Goal: Navigation & Orientation: Understand site structure

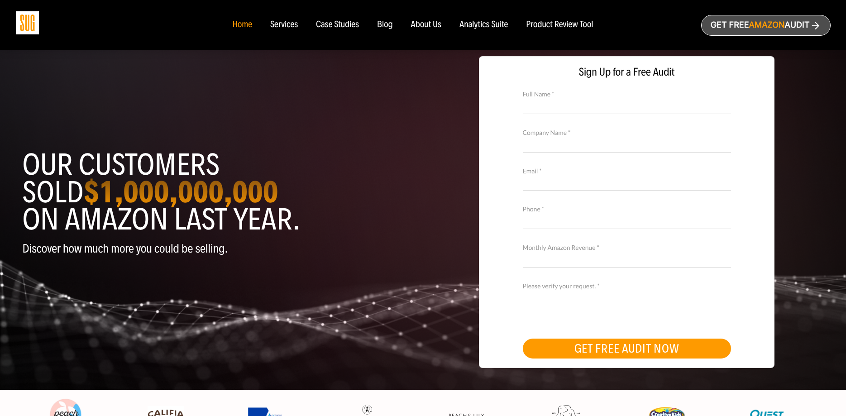
click at [291, 23] on div "Services" at bounding box center [284, 25] width 28 height 10
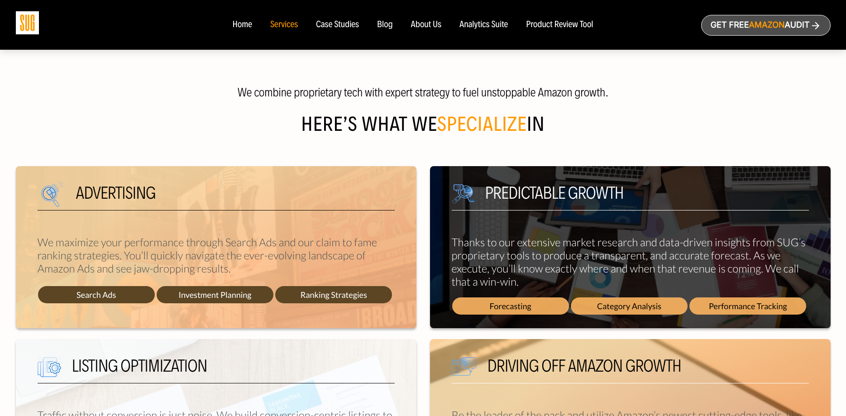
scroll to position [231, 0]
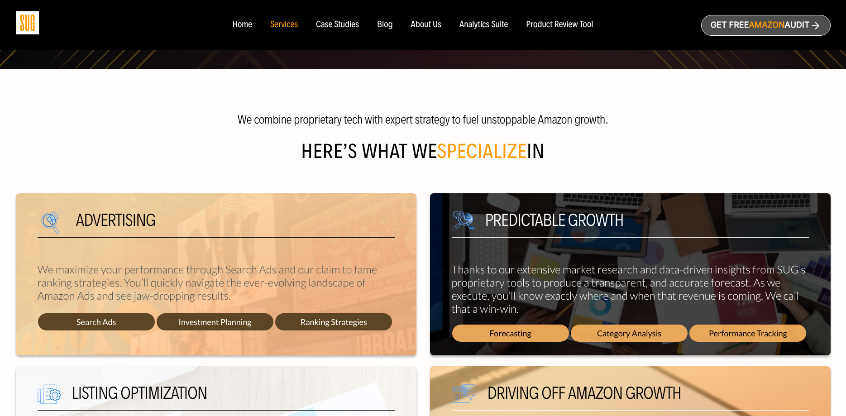
click at [341, 24] on div "Case Studies" at bounding box center [337, 25] width 43 height 10
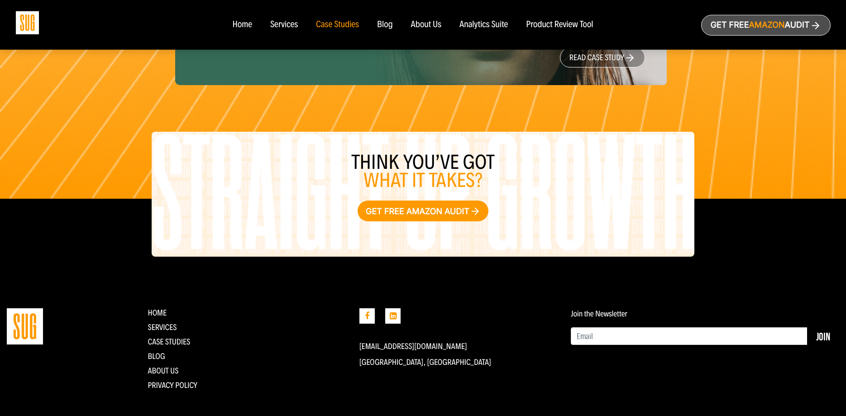
scroll to position [1223, 0]
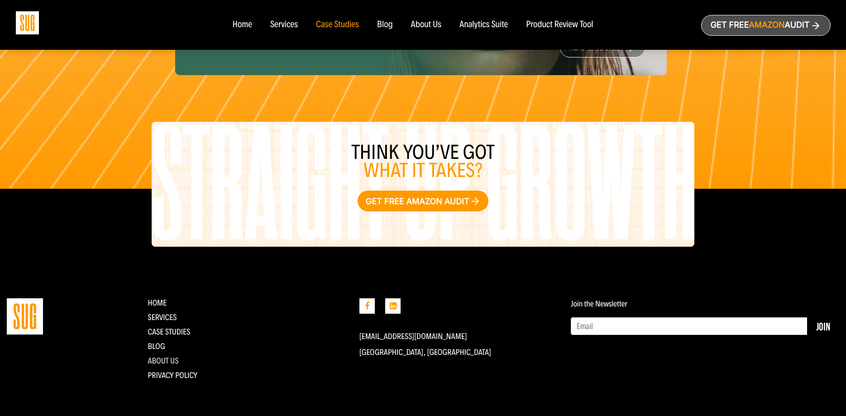
click at [166, 360] on link "About Us" at bounding box center [162, 361] width 31 height 10
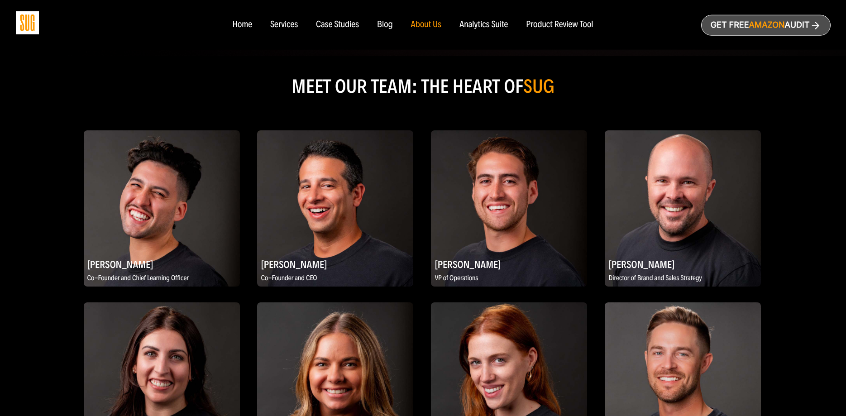
scroll to position [414, 0]
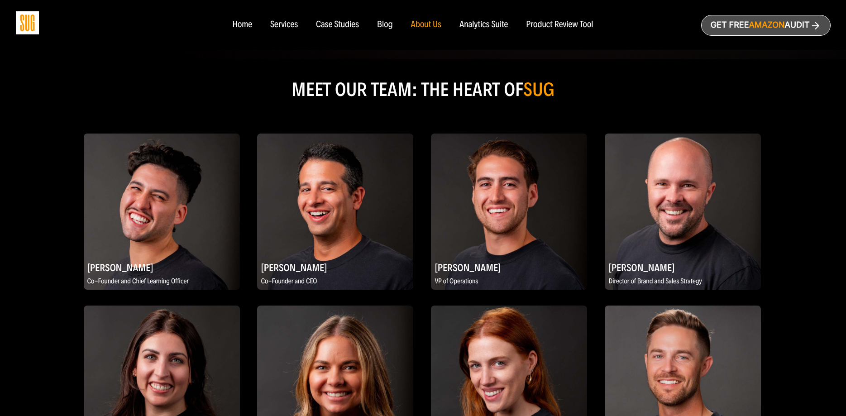
click at [421, 23] on div "About Us" at bounding box center [426, 25] width 31 height 10
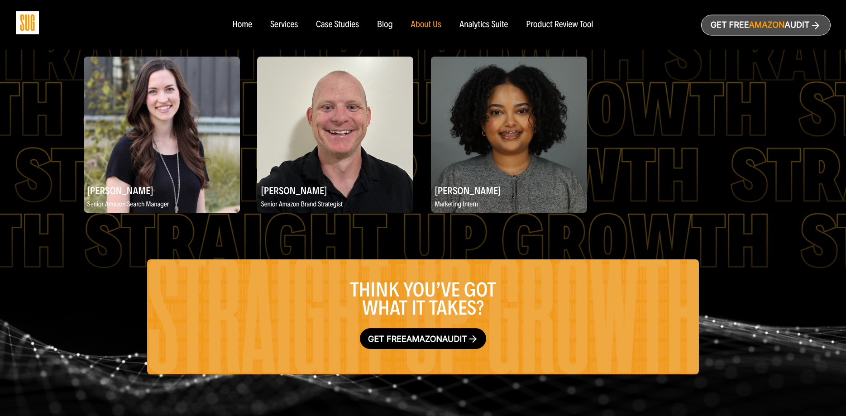
scroll to position [1660, 0]
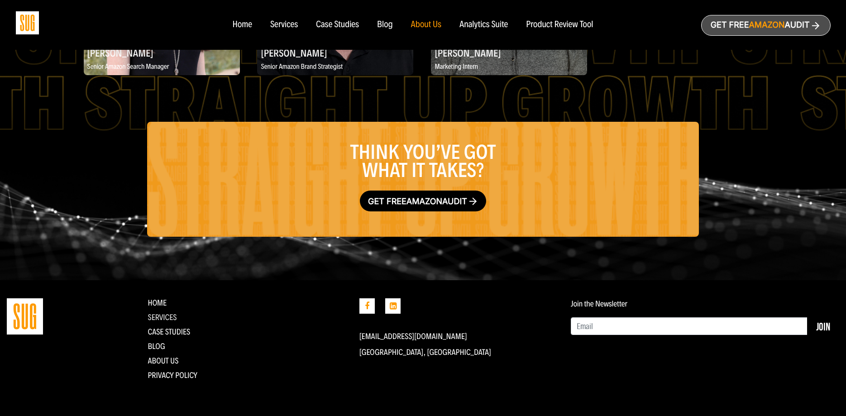
click at [160, 315] on link "Services" at bounding box center [161, 317] width 29 height 10
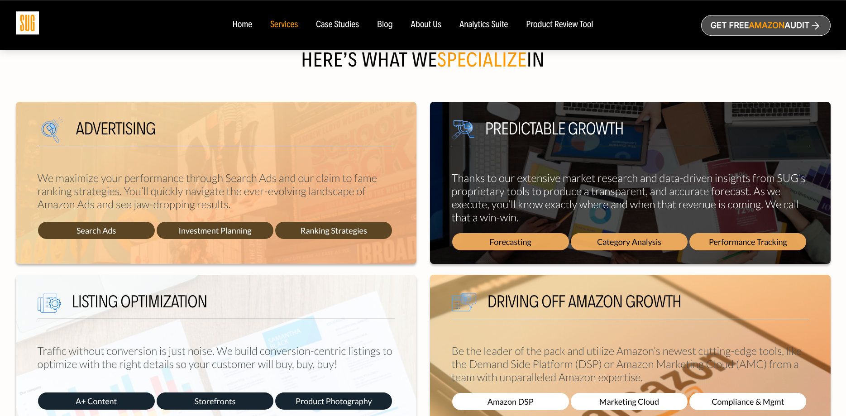
scroll to position [369, 0]
